Goal: Task Accomplishment & Management: Complete application form

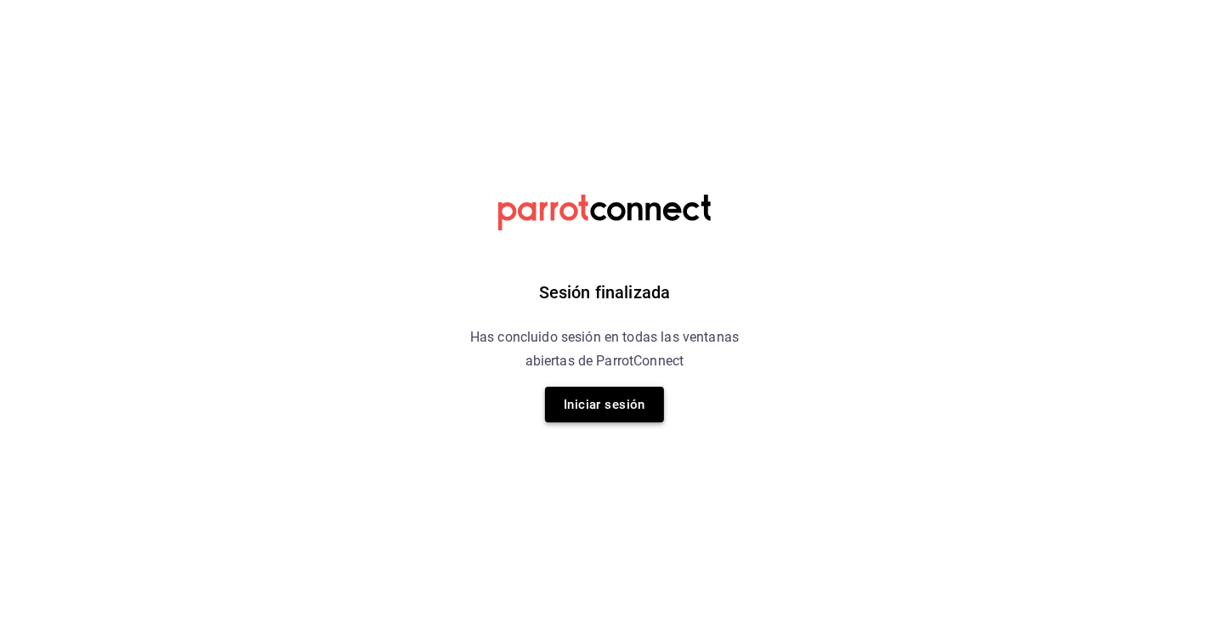
click at [642, 417] on button "Iniciar sesión" at bounding box center [604, 405] width 119 height 36
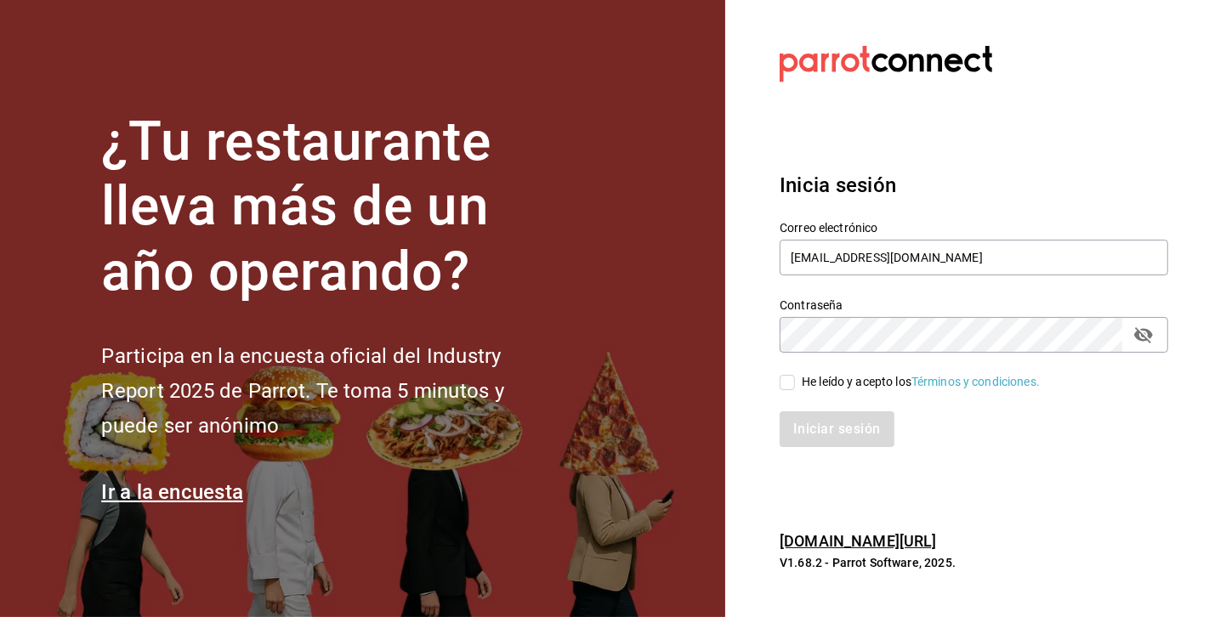
click at [785, 388] on input "He leído y acepto los Términos y condiciones." at bounding box center [787, 382] width 15 height 15
checkbox input "true"
click at [811, 430] on button "Iniciar sesión" at bounding box center [838, 429] width 116 height 36
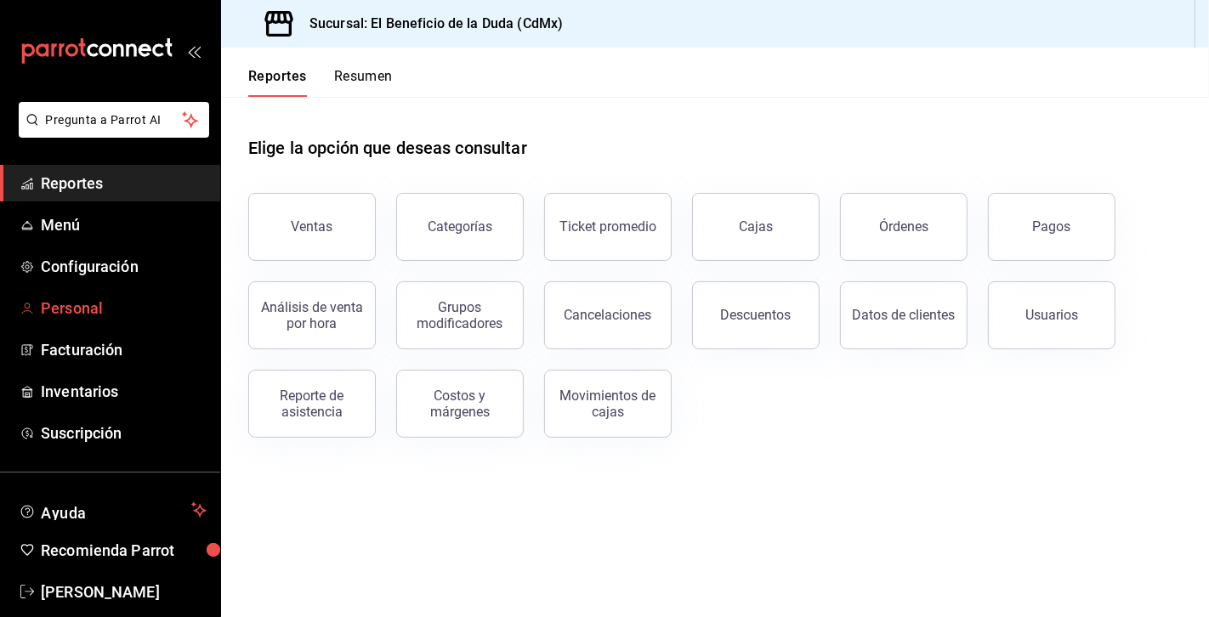
click at [103, 315] on span "Personal" at bounding box center [124, 308] width 166 height 23
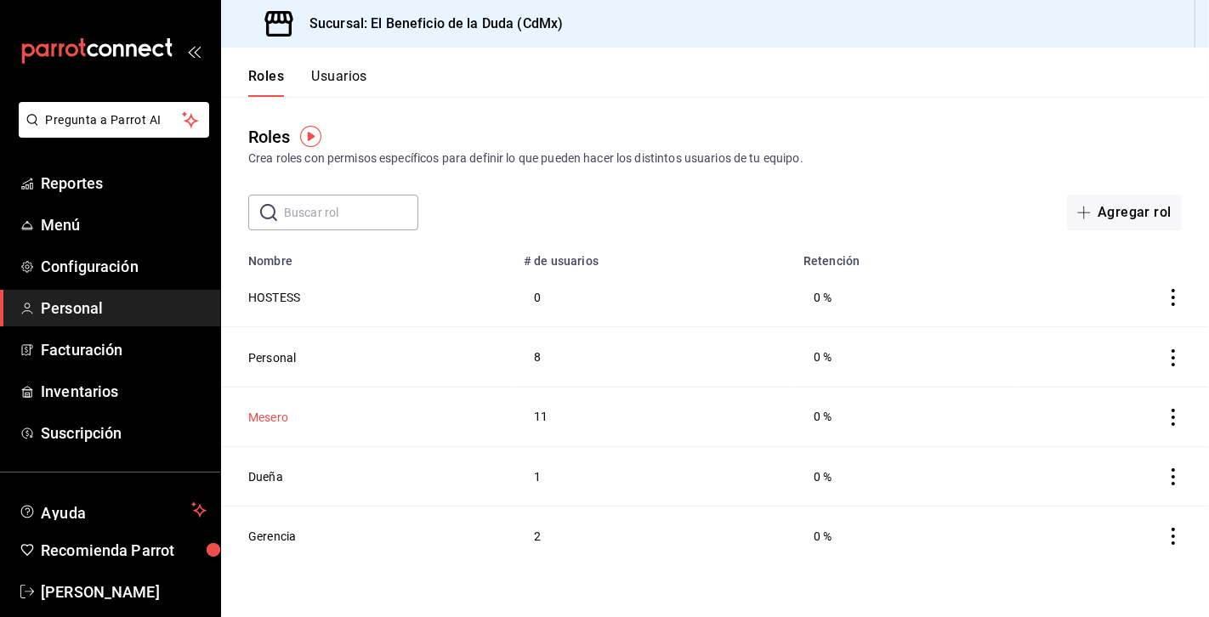
click at [276, 418] on button "Mesero" at bounding box center [268, 417] width 40 height 17
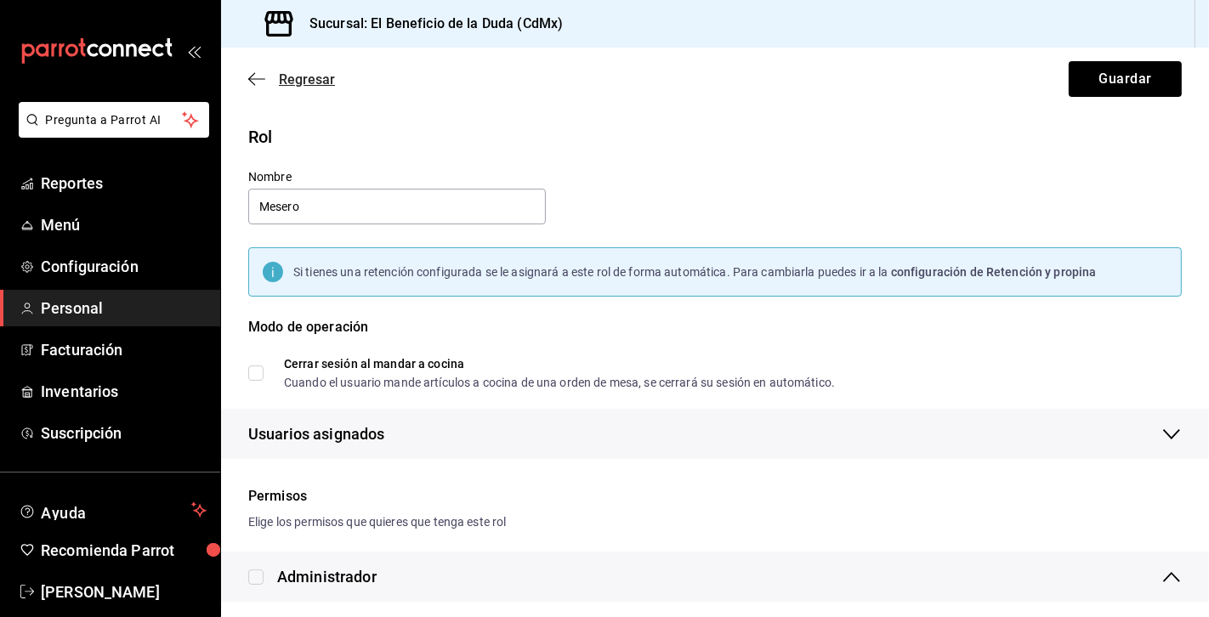
click at [254, 79] on icon "button" at bounding box center [256, 78] width 17 height 1
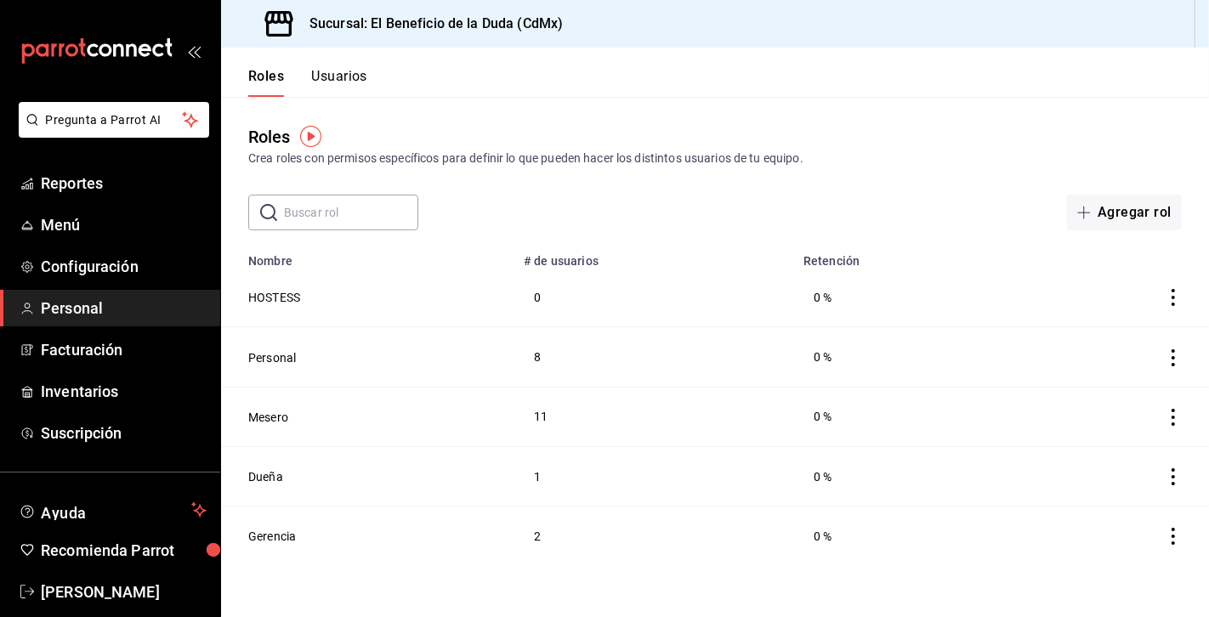
click at [331, 77] on button "Usuarios" at bounding box center [339, 82] width 56 height 29
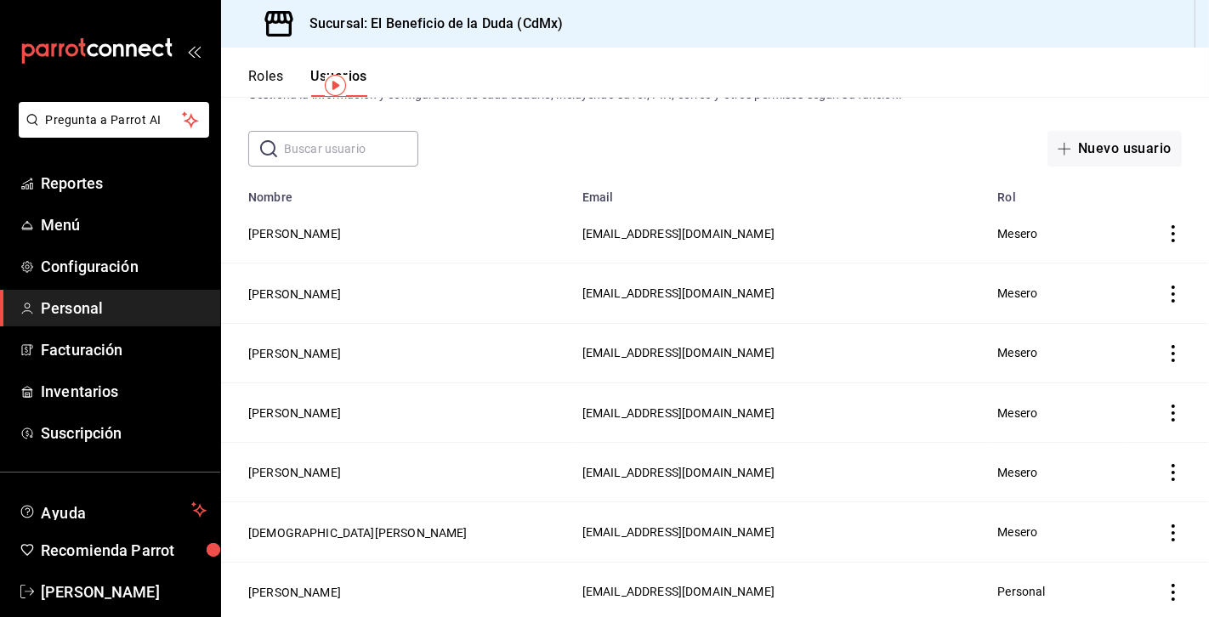
scroll to position [68, 0]
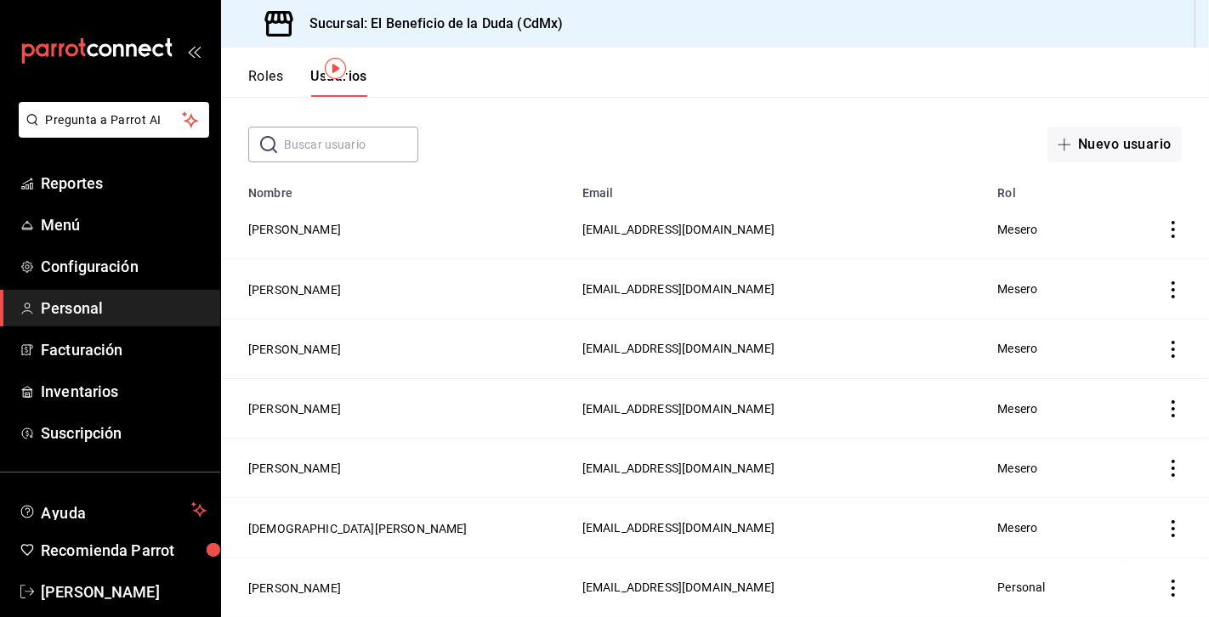
click at [1171, 286] on icon "actions" at bounding box center [1173, 289] width 17 height 17
click at [1129, 312] on span "Eliminar" at bounding box center [1111, 312] width 43 height 14
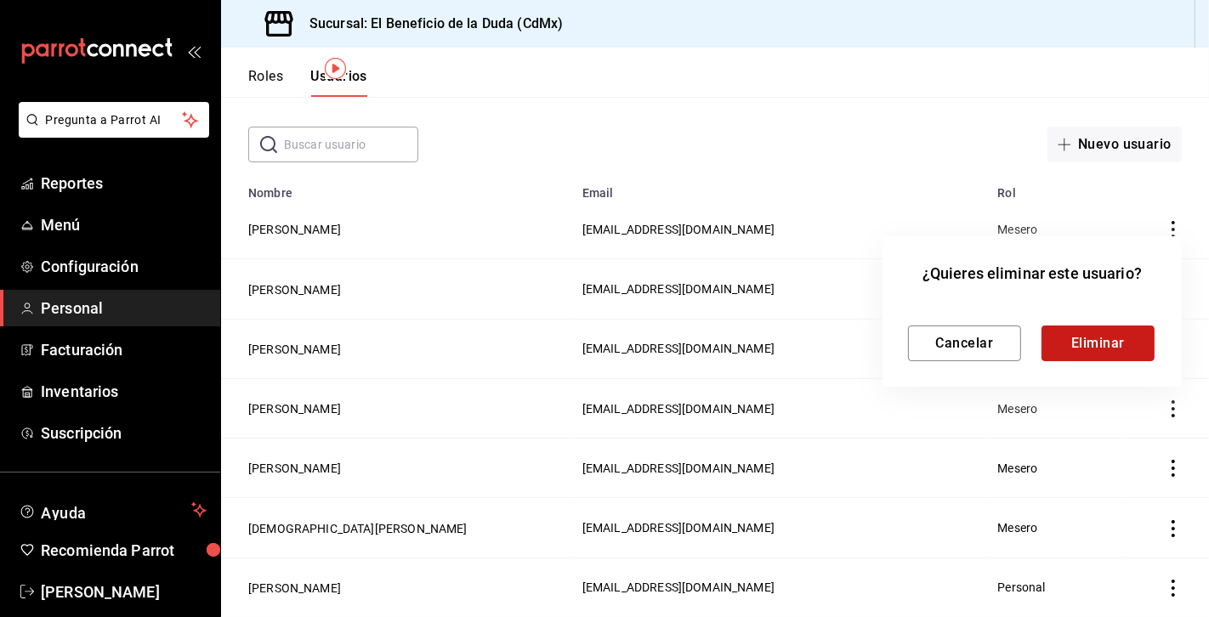
click at [1095, 344] on button "Eliminar" at bounding box center [1097, 344] width 113 height 36
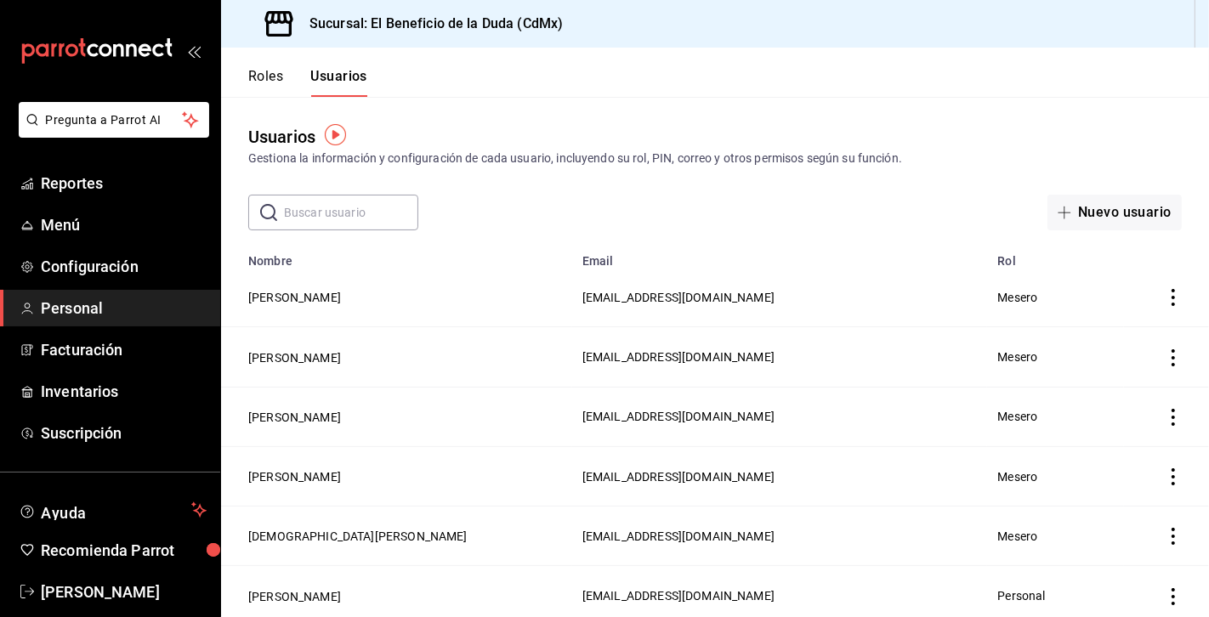
scroll to position [2, 0]
click at [1114, 216] on button "Nuevo usuario" at bounding box center [1114, 211] width 134 height 36
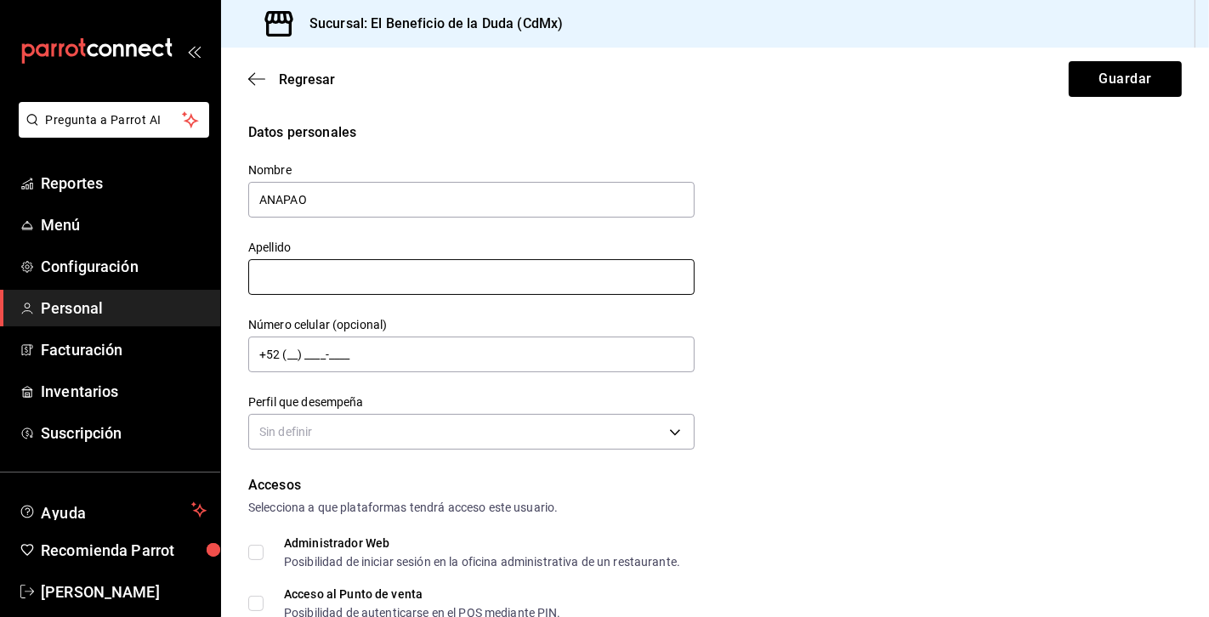
type input "ANAPAO"
click at [621, 278] on input "text" at bounding box center [471, 277] width 446 height 36
click at [310, 278] on input "SOTO ZABALA" at bounding box center [471, 277] width 446 height 36
type input "SOTO ZAVALA"
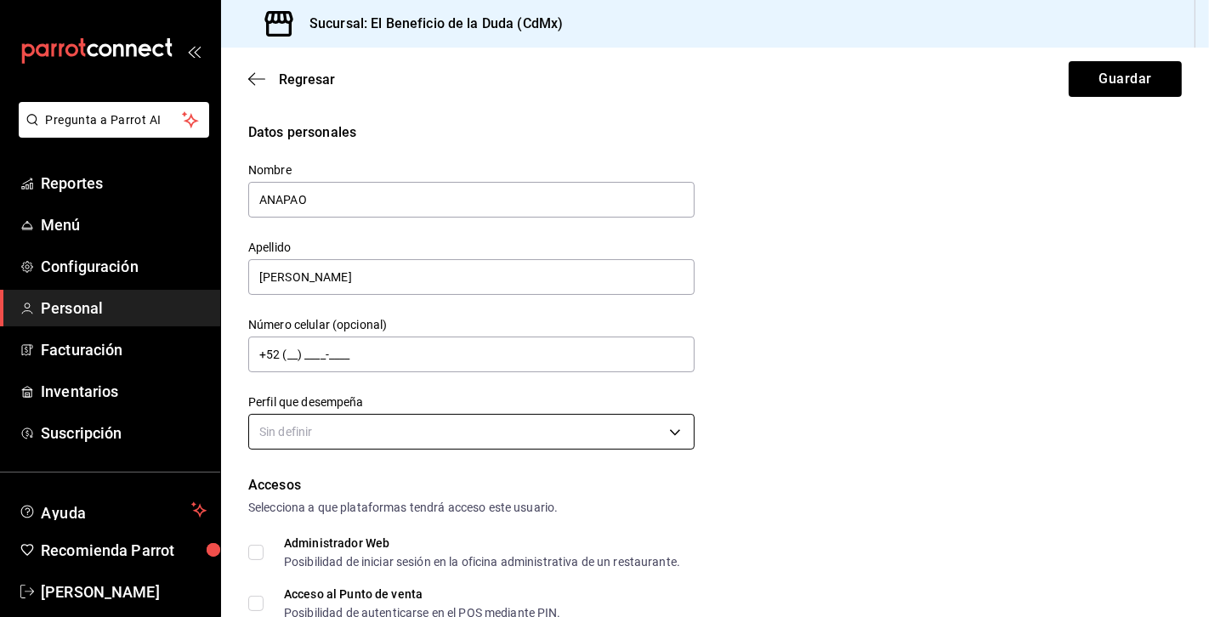
click at [382, 434] on body "Pregunta a Parrot AI Reportes Menú Configuración Personal Facturación Inventari…" at bounding box center [604, 308] width 1209 height 617
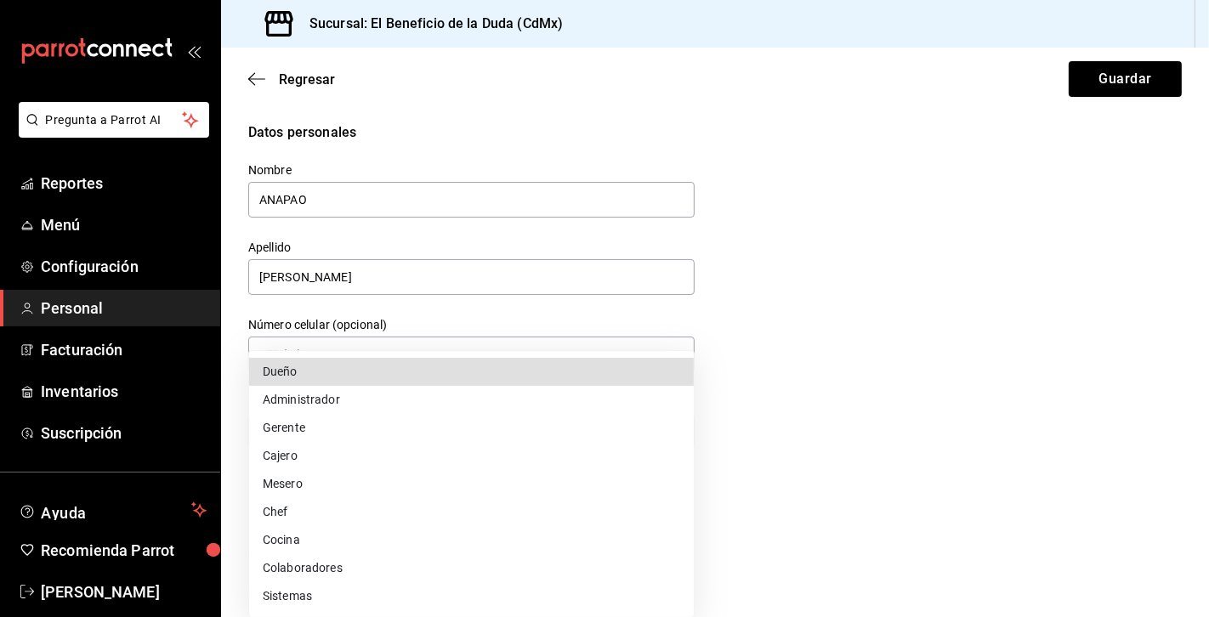
click at [390, 490] on li "Mesero" at bounding box center [471, 484] width 445 height 28
type input "WAITER"
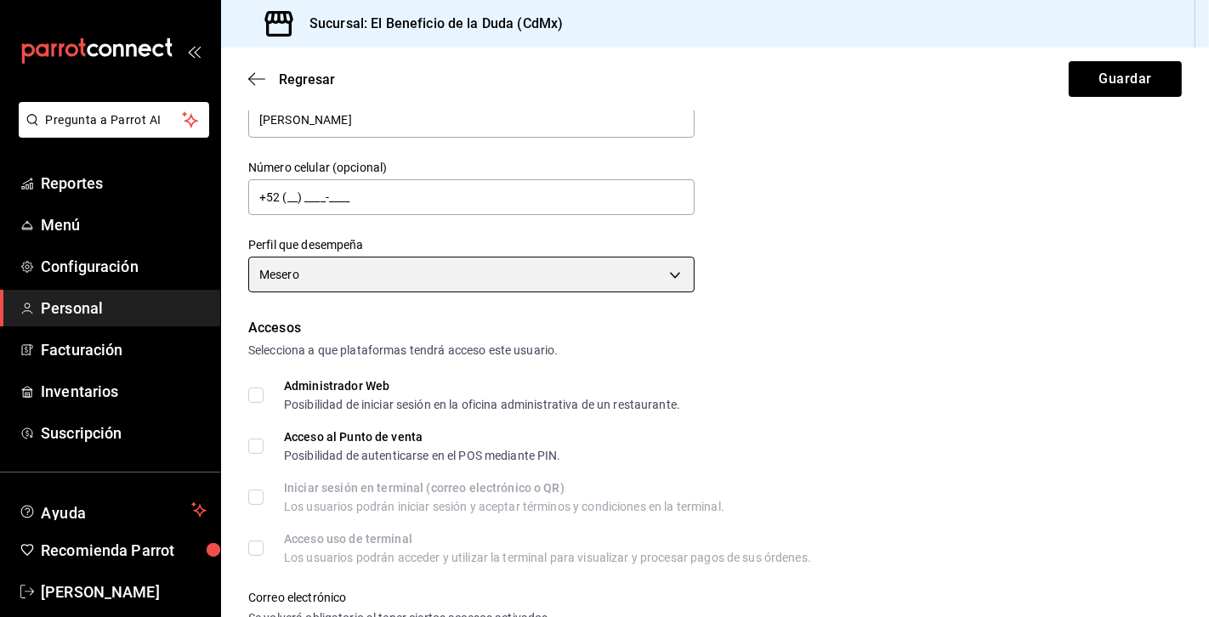
scroll to position [174, 0]
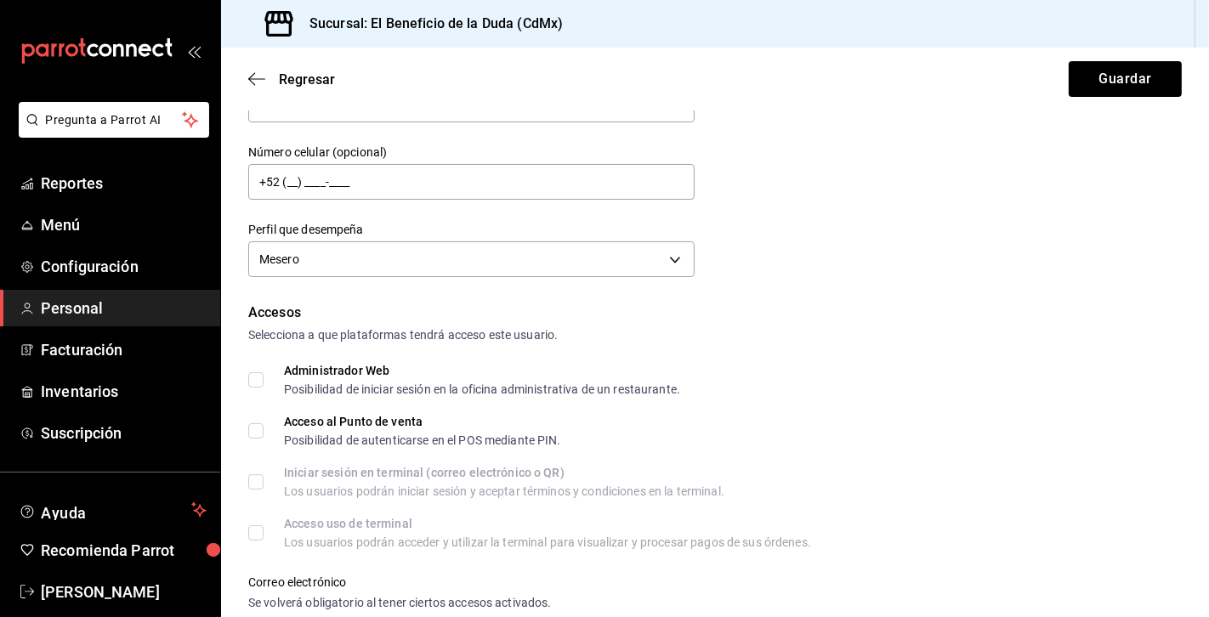
click at [252, 432] on input "Acceso al Punto de venta Posibilidad de autenticarse en el POS mediante PIN." at bounding box center [255, 430] width 15 height 15
checkbox input "true"
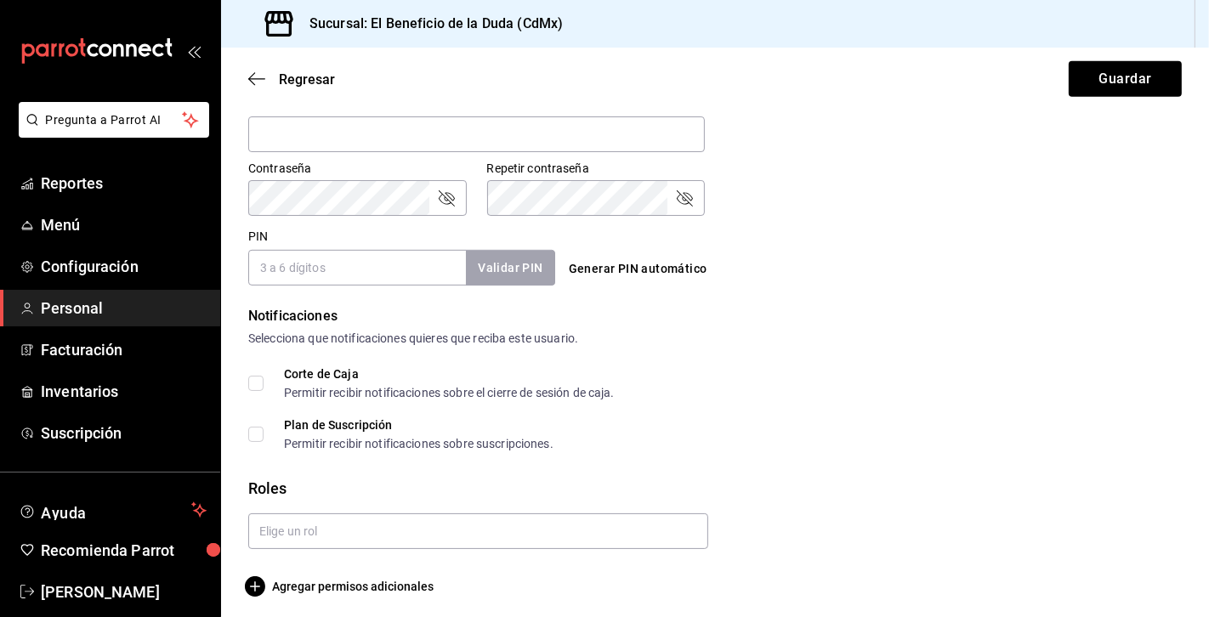
scroll to position [689, 0]
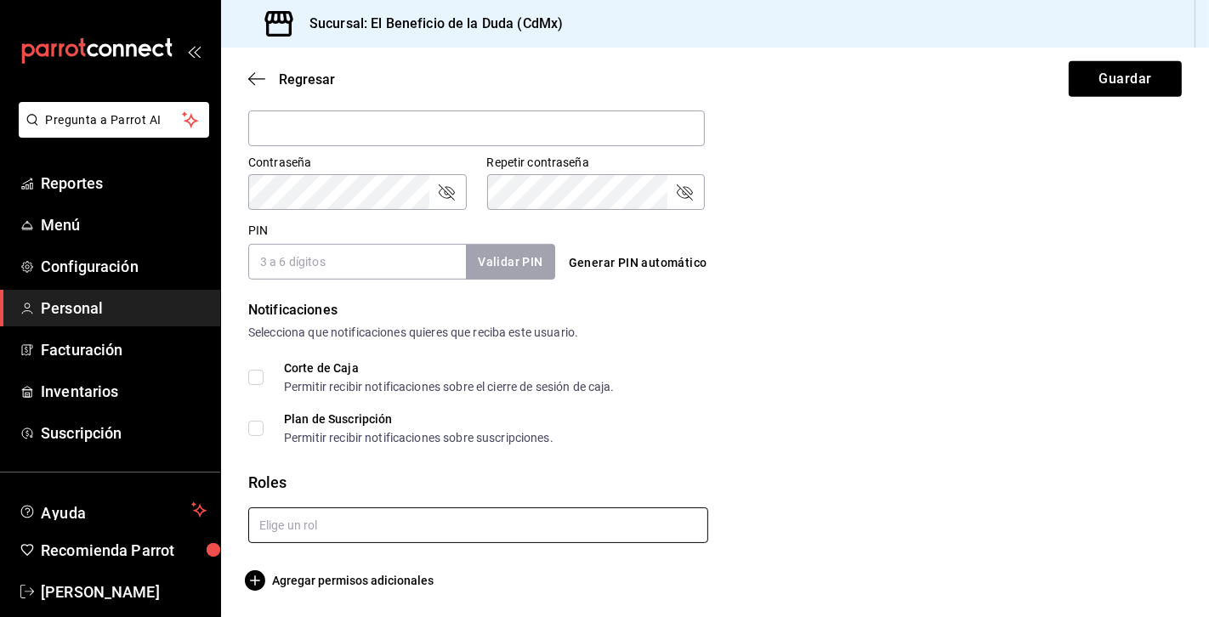
click at [298, 538] on input "text" at bounding box center [478, 526] width 460 height 36
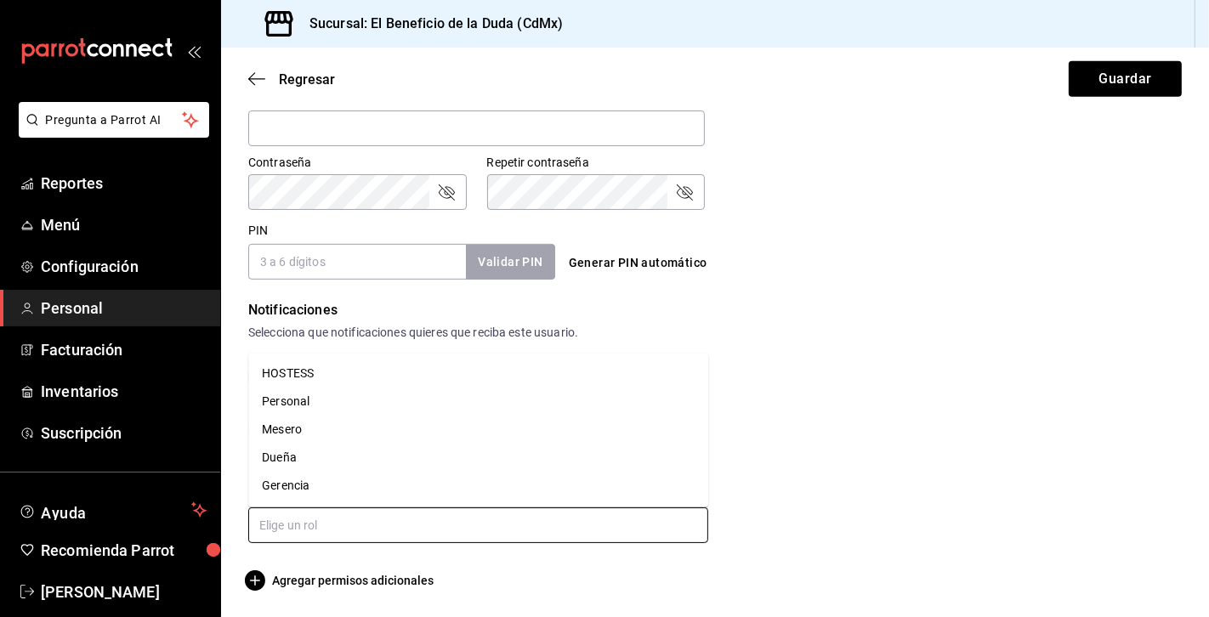
click at [289, 430] on li "Mesero" at bounding box center [478, 431] width 460 height 28
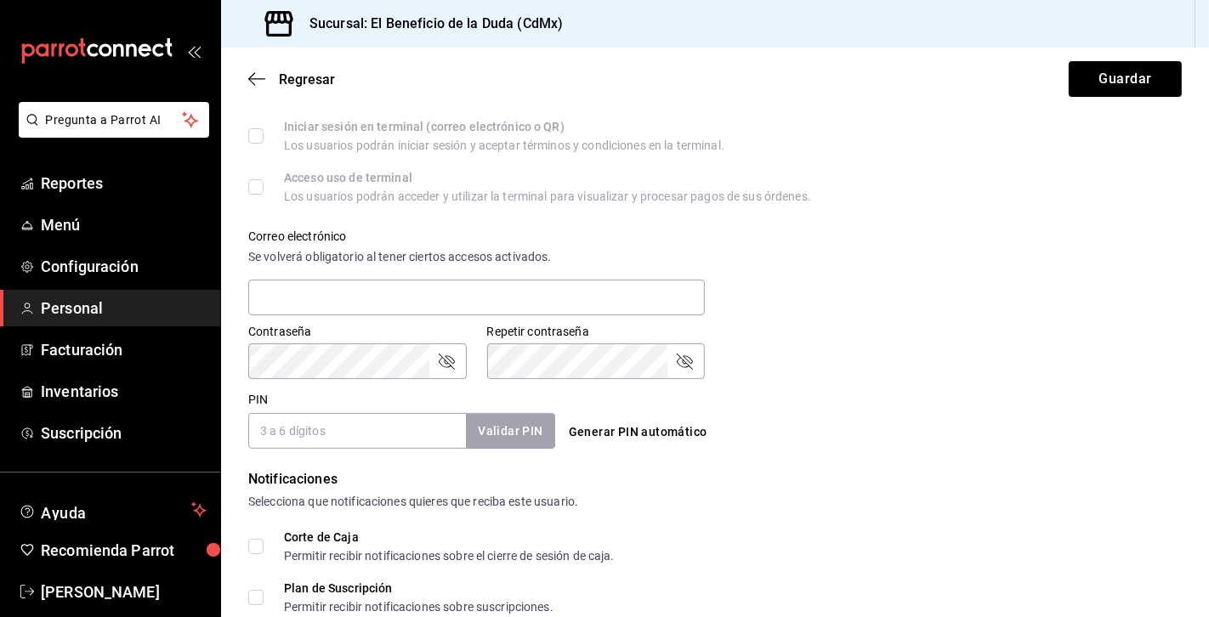
scroll to position [521, 0]
click at [337, 424] on input "PIN" at bounding box center [357, 430] width 218 height 36
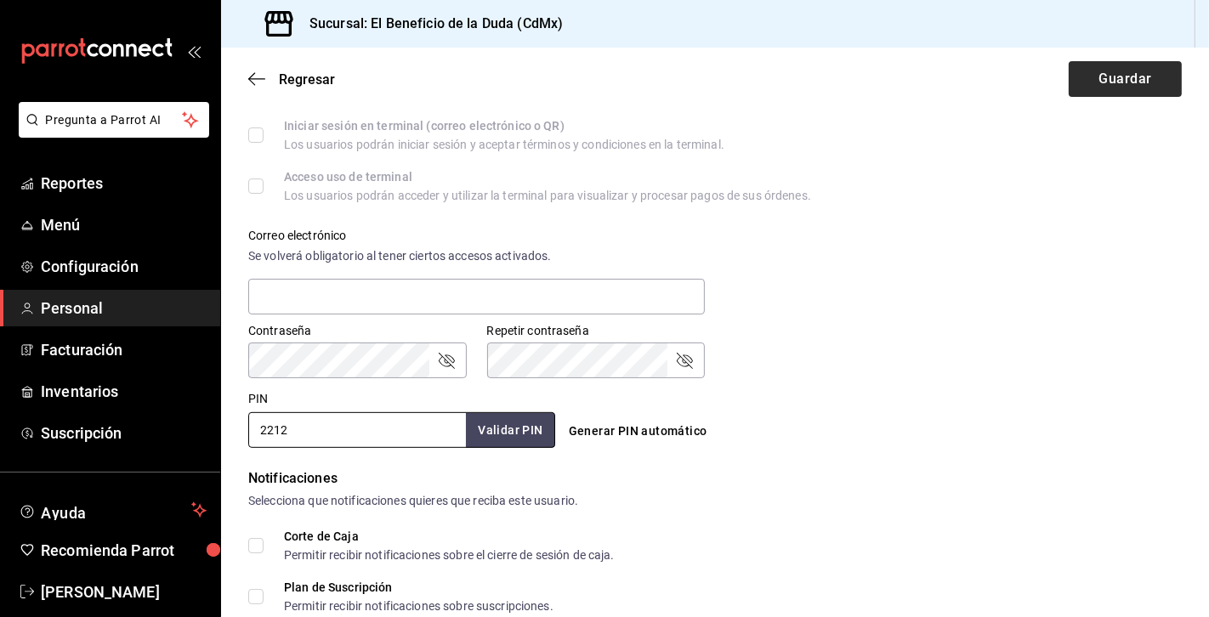
type input "2212"
click at [1118, 68] on button "Guardar" at bounding box center [1125, 79] width 113 height 36
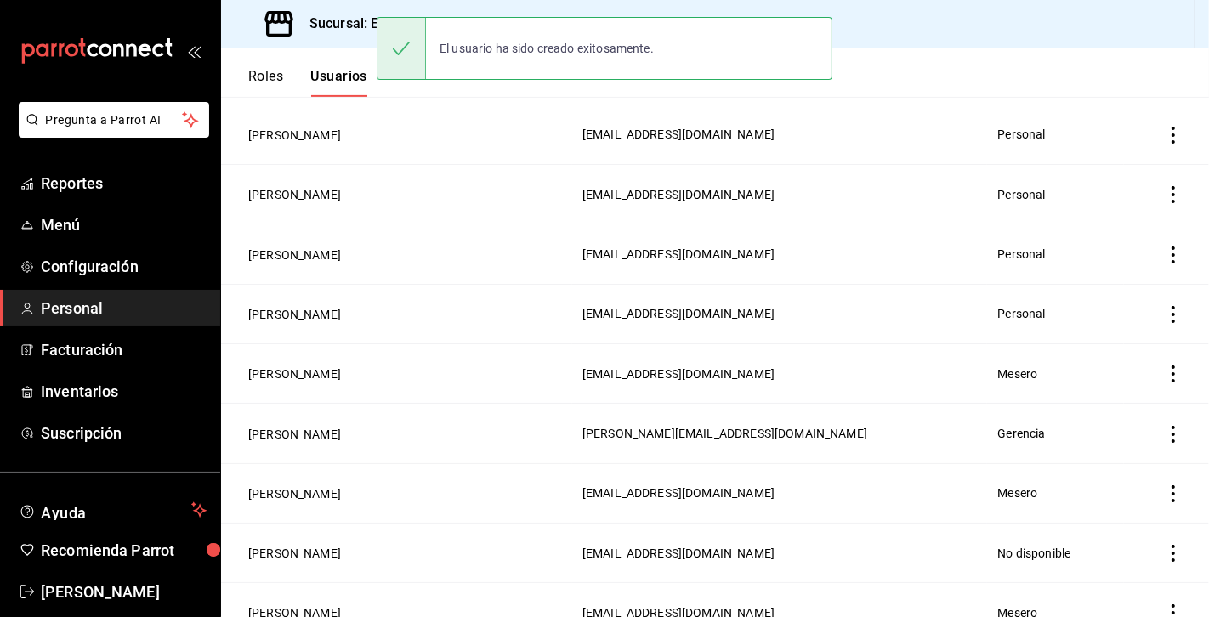
scroll to position [580, 0]
